Goal: Transaction & Acquisition: Purchase product/service

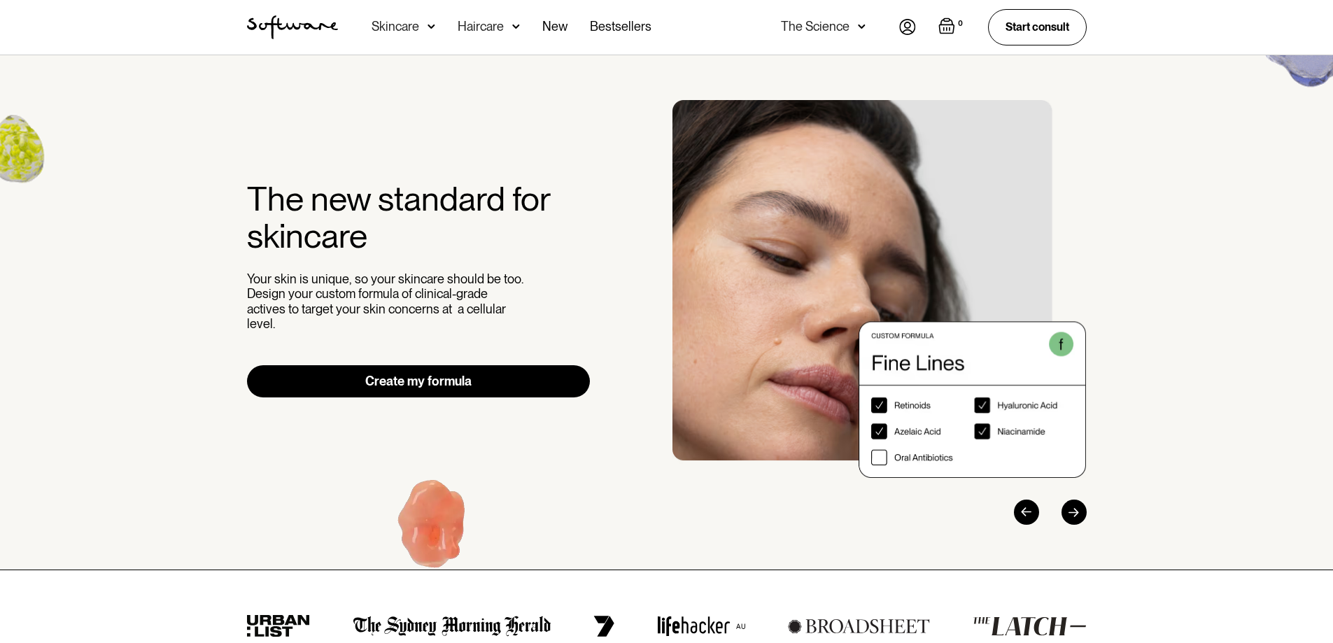
click at [302, 25] on img "home" at bounding box center [292, 27] width 91 height 24
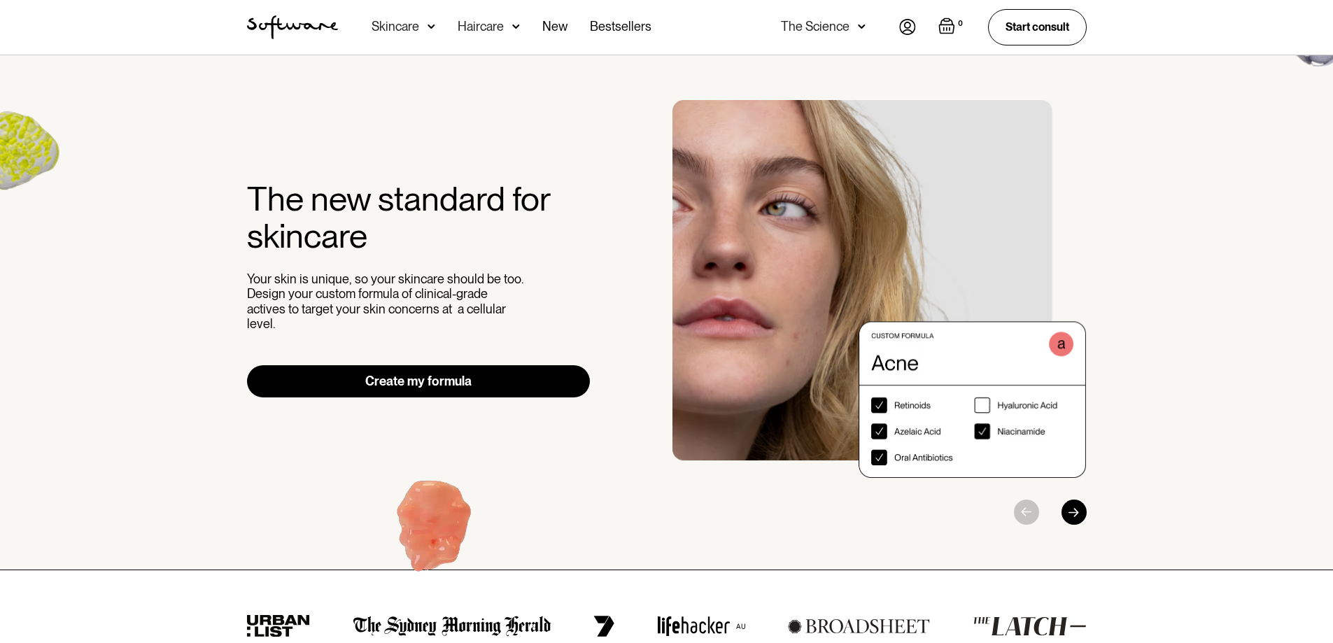
click at [430, 25] on img at bounding box center [432, 27] width 8 height 14
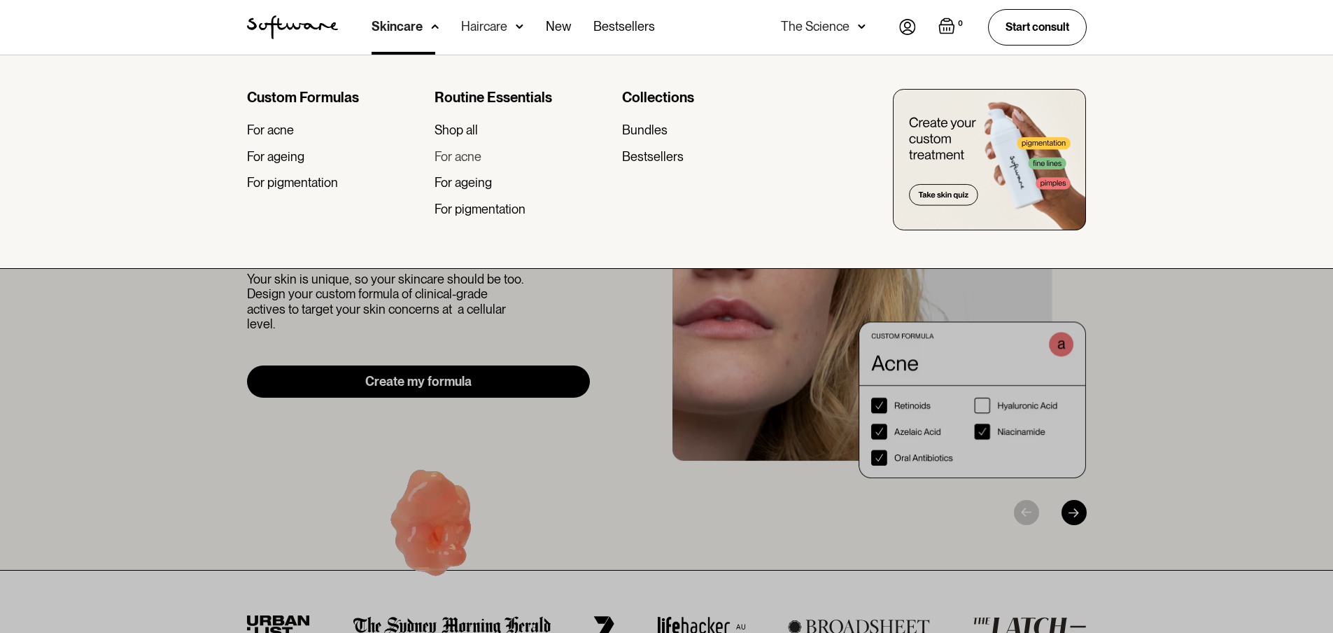
click at [460, 158] on div "For acne" at bounding box center [458, 156] width 47 height 15
